Goal: Task Accomplishment & Management: Complete application form

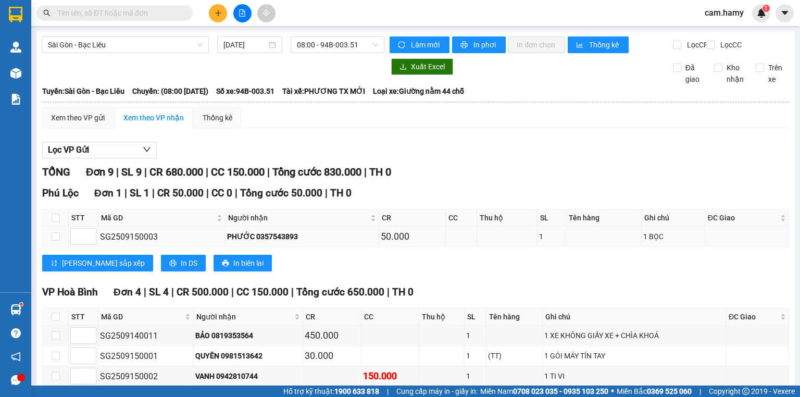
scroll to position [208, 0]
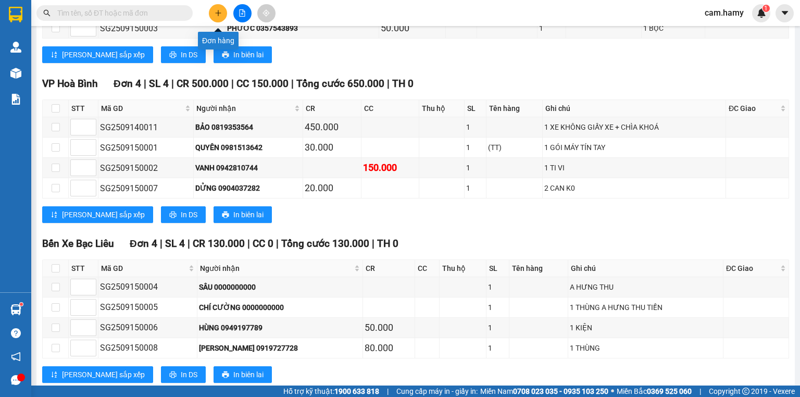
click at [216, 8] on button at bounding box center [218, 13] width 18 height 18
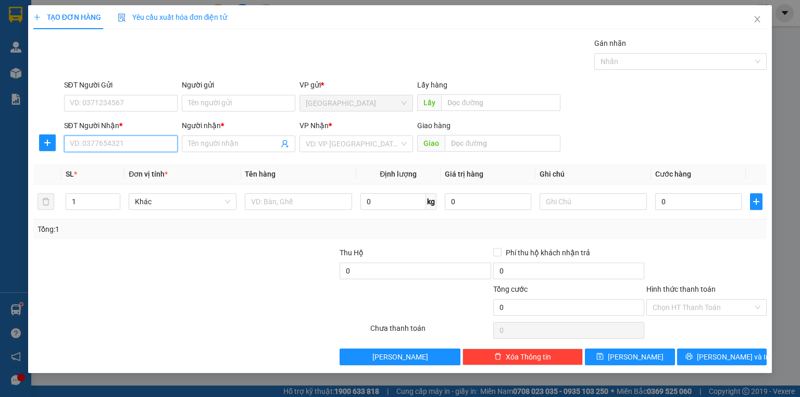
click at [92, 147] on input "SĐT Người Nhận *" at bounding box center [121, 143] width 114 height 17
type input "0397427547"
drag, startPoint x: 202, startPoint y: 137, endPoint x: 203, endPoint y: 144, distance: 6.9
click at [202, 137] on span at bounding box center [239, 143] width 114 height 17
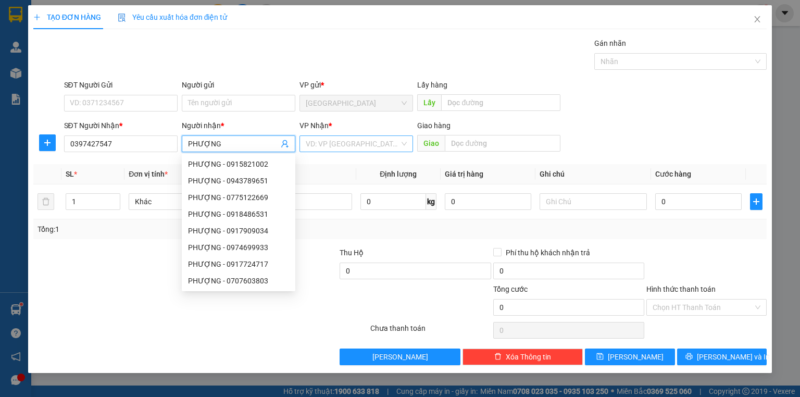
type input "PHƯỢNG"
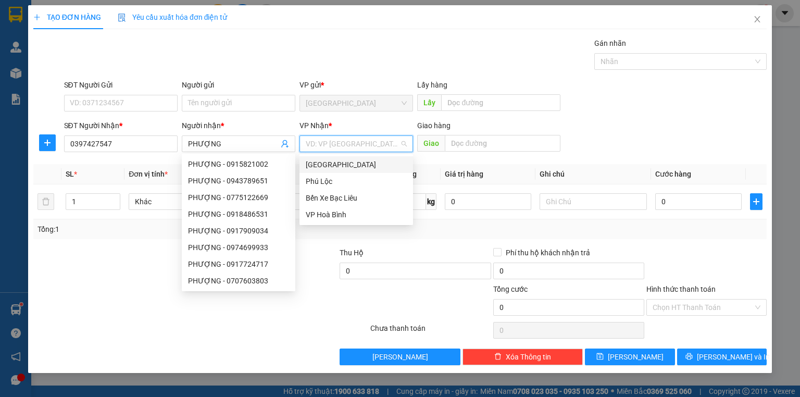
click at [355, 150] on input "search" at bounding box center [353, 144] width 94 height 16
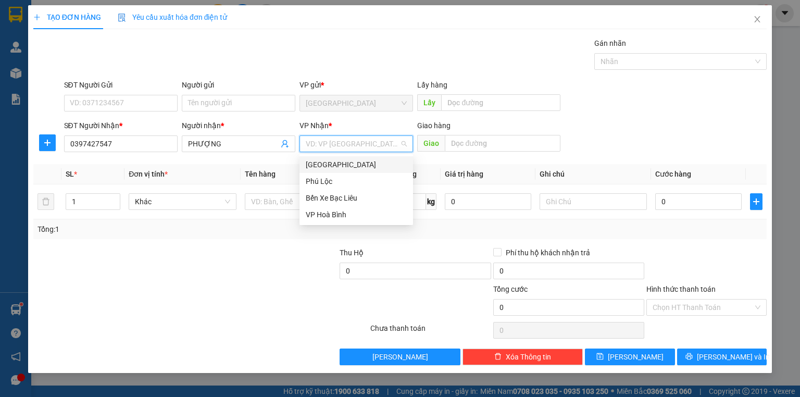
click at [344, 146] on input "search" at bounding box center [353, 144] width 94 height 16
click at [350, 203] on div "Bến Xe Bạc Liêu" at bounding box center [356, 197] width 101 height 11
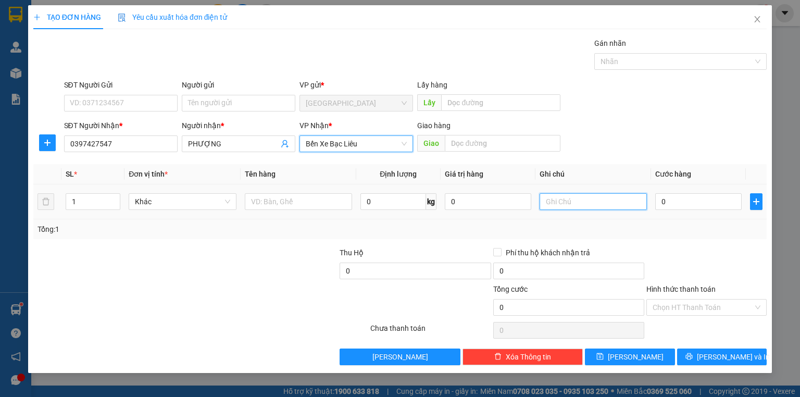
click at [584, 204] on input "text" at bounding box center [592, 201] width 107 height 17
type input "1 GÓI ĐỎ"
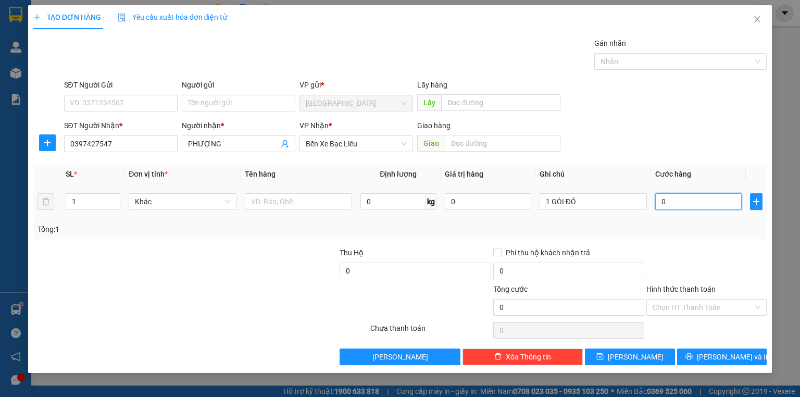
click at [665, 200] on input "0" at bounding box center [698, 201] width 86 height 17
type input "3"
type input "30"
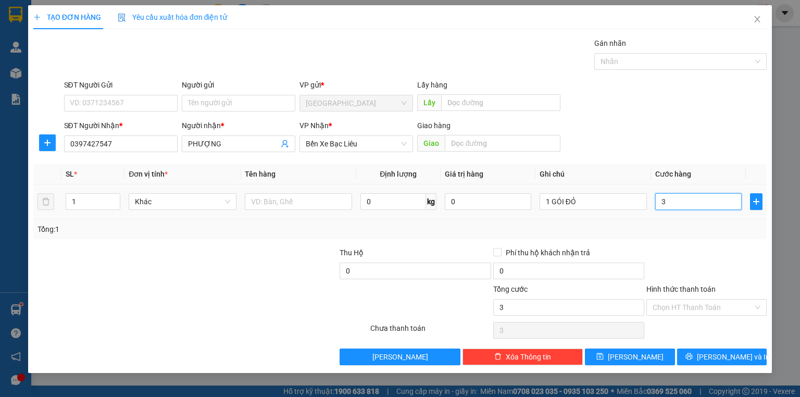
type input "30"
type input "30.000"
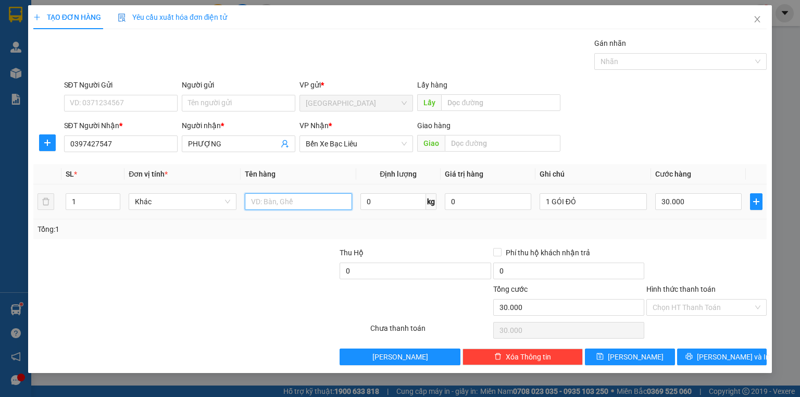
click at [275, 206] on input "text" at bounding box center [298, 201] width 107 height 17
type input "TT"
click at [697, 357] on button "[PERSON_NAME] và In" at bounding box center [722, 356] width 90 height 17
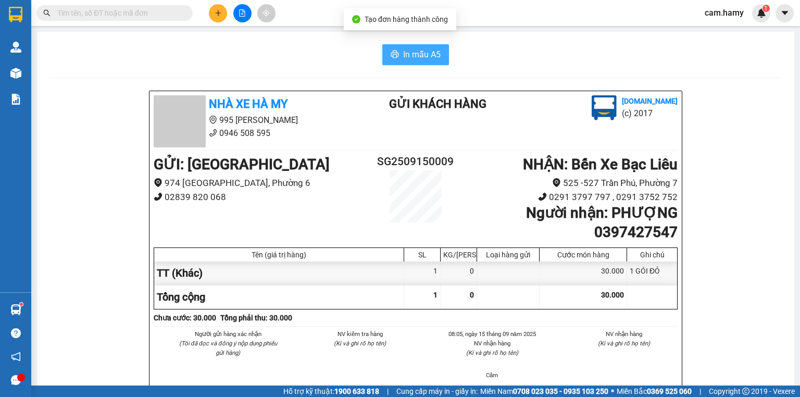
click at [422, 49] on span "In mẫu A5" at bounding box center [421, 54] width 37 height 13
